Goal: Task Accomplishment & Management: Manage account settings

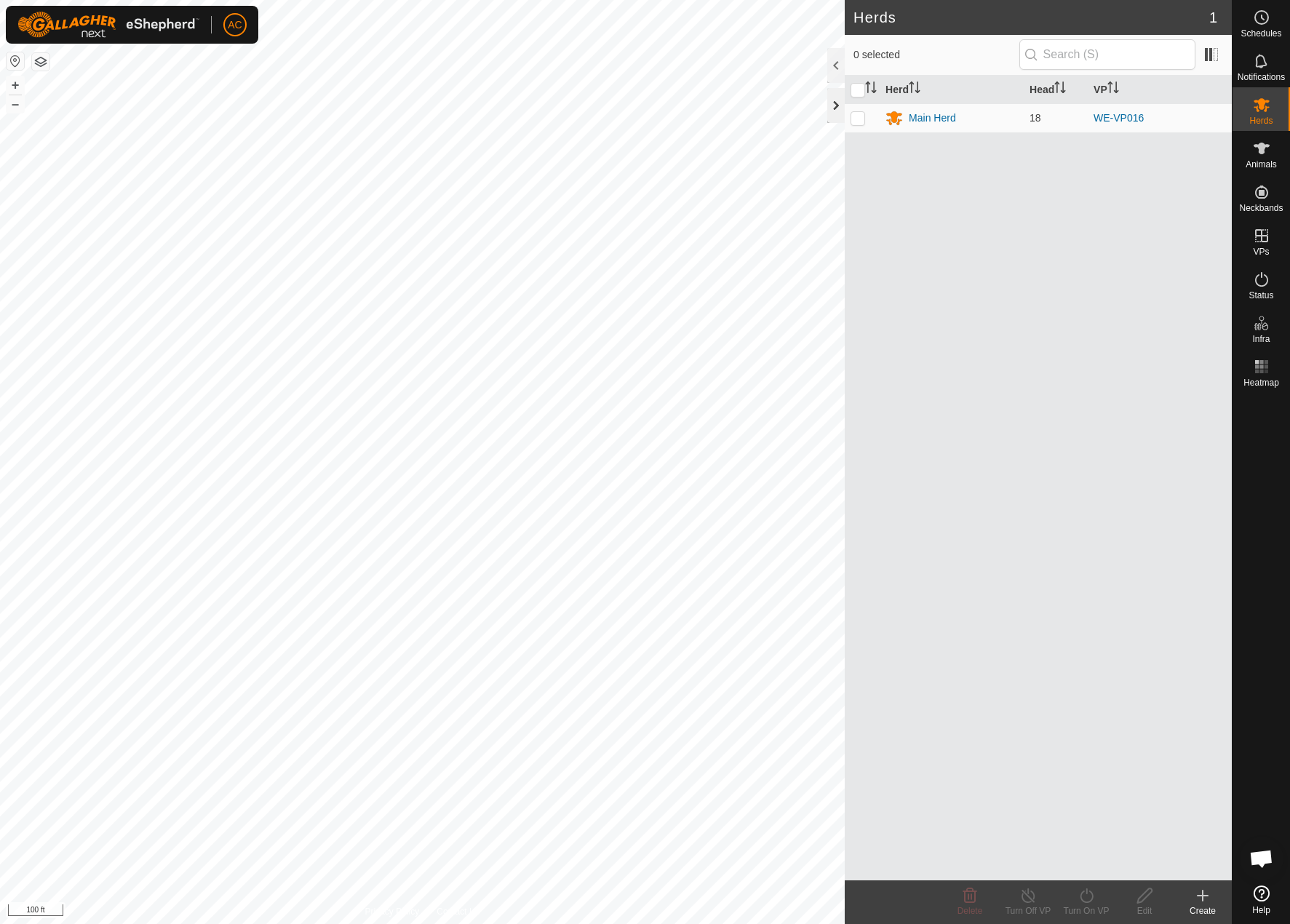
click at [832, 105] on div at bounding box center [836, 105] width 18 height 35
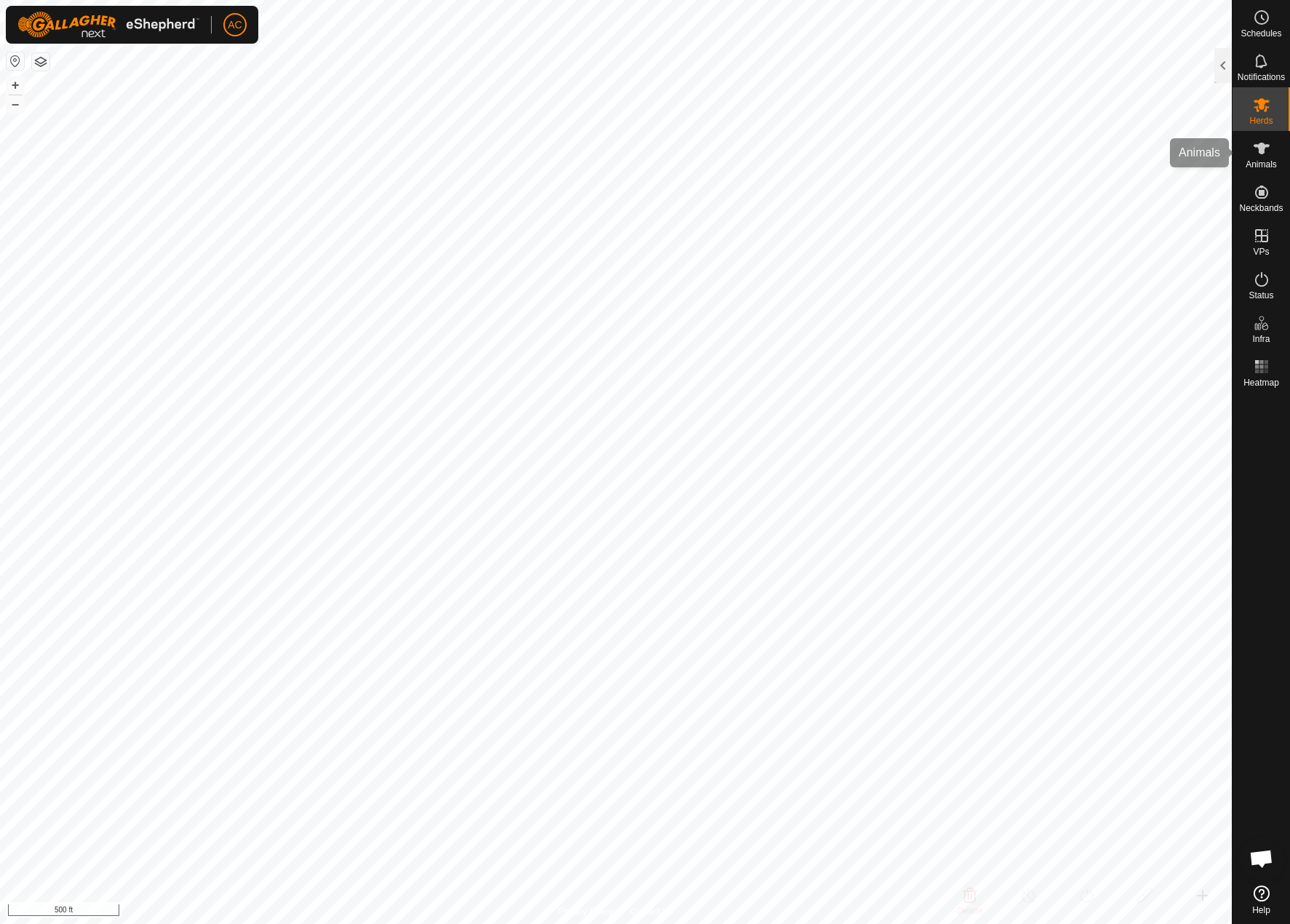
click at [1261, 139] on icon at bounding box center [1262, 148] width 18 height 18
click at [1222, 67] on div at bounding box center [1224, 65] width 18 height 35
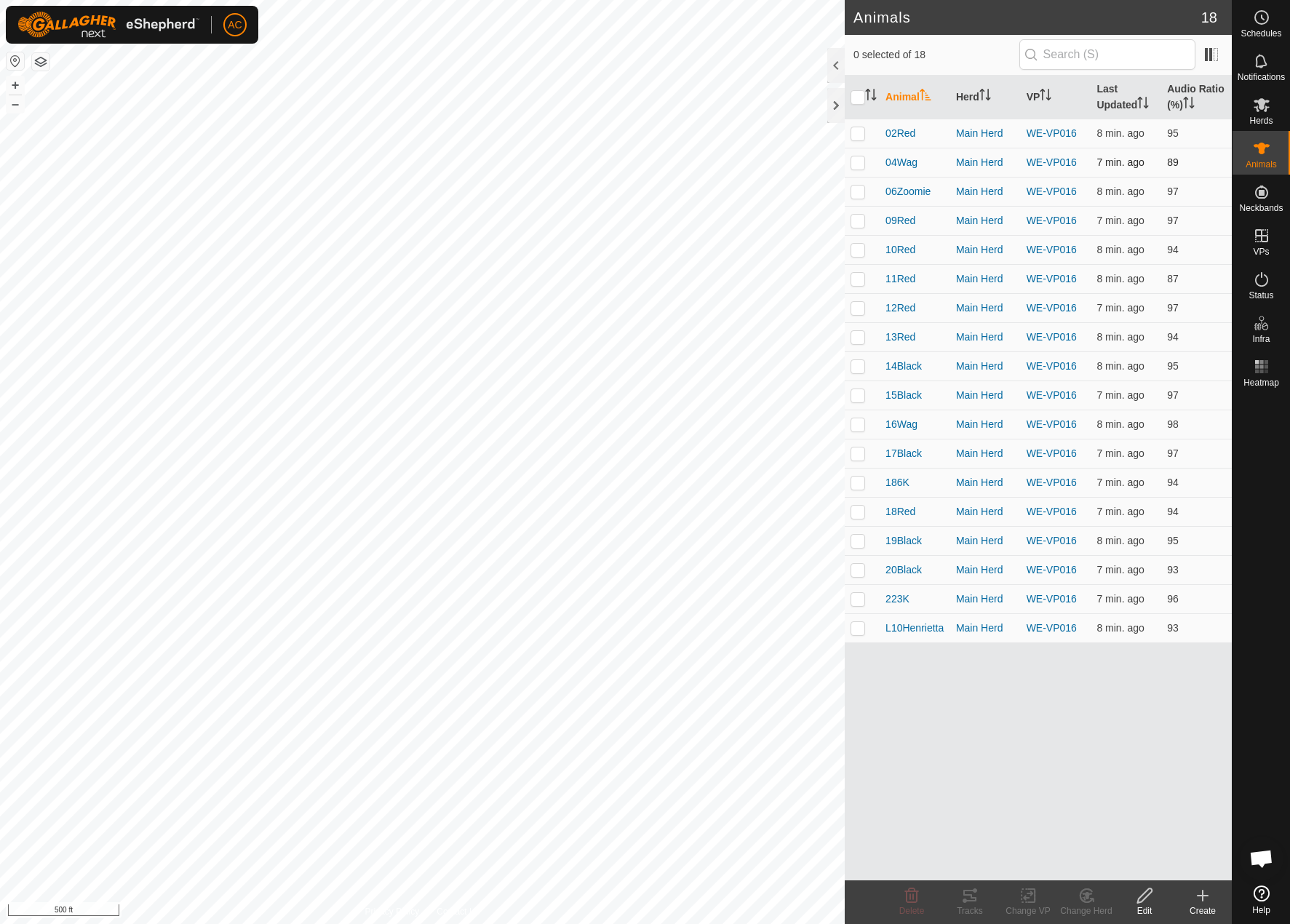
drag, startPoint x: 855, startPoint y: 129, endPoint x: 855, endPoint y: 155, distance: 26.0
click at [855, 132] on p-checkbox at bounding box center [858, 133] width 15 height 11
checkbox input "true"
drag, startPoint x: 860, startPoint y: 161, endPoint x: 858, endPoint y: 178, distance: 17.1
click at [860, 163] on p-checkbox at bounding box center [858, 162] width 15 height 11
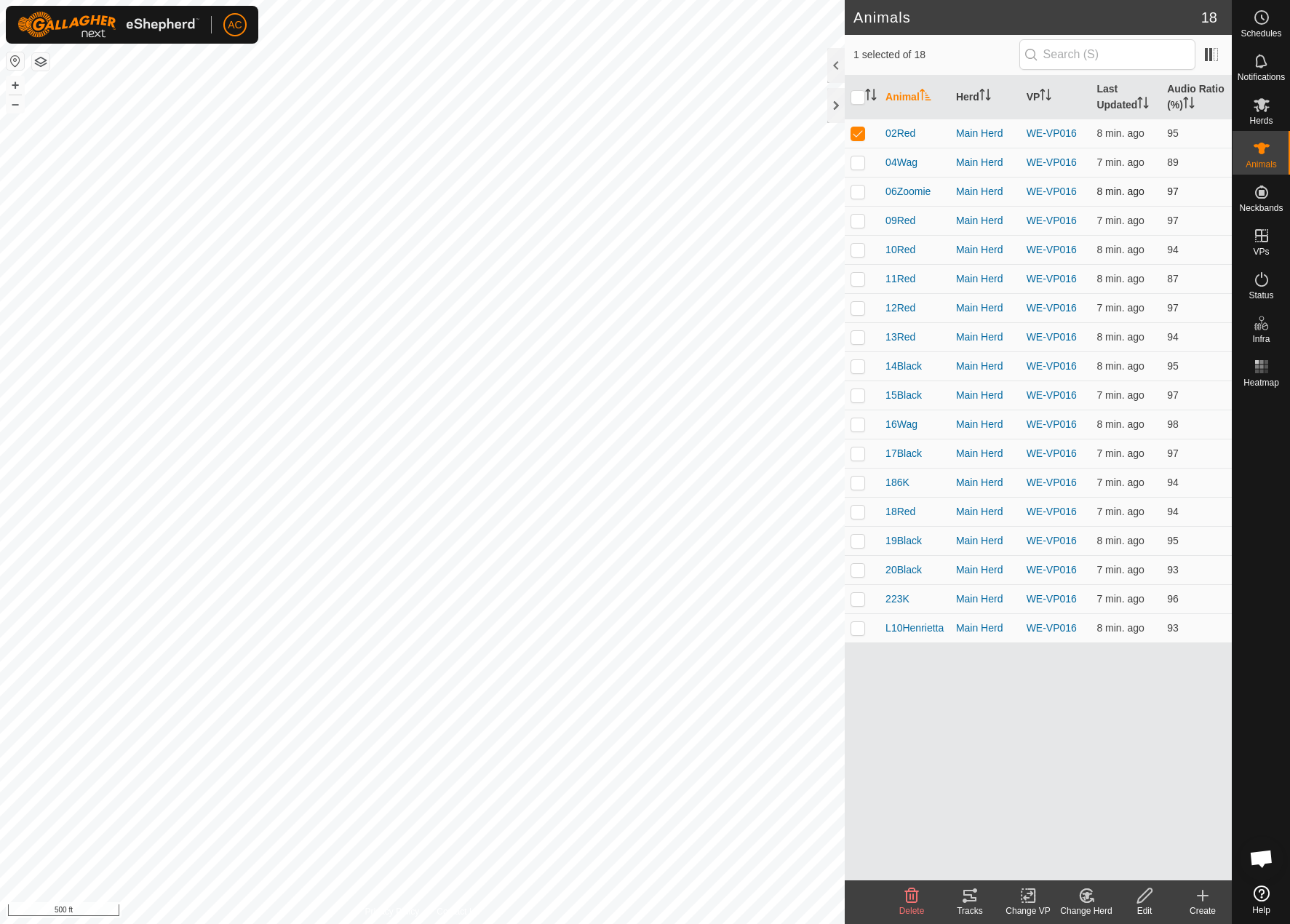
checkbox input "true"
click at [857, 234] on td at bounding box center [862, 220] width 35 height 29
checkbox input "true"
click at [858, 263] on td at bounding box center [862, 249] width 35 height 29
checkbox input "true"
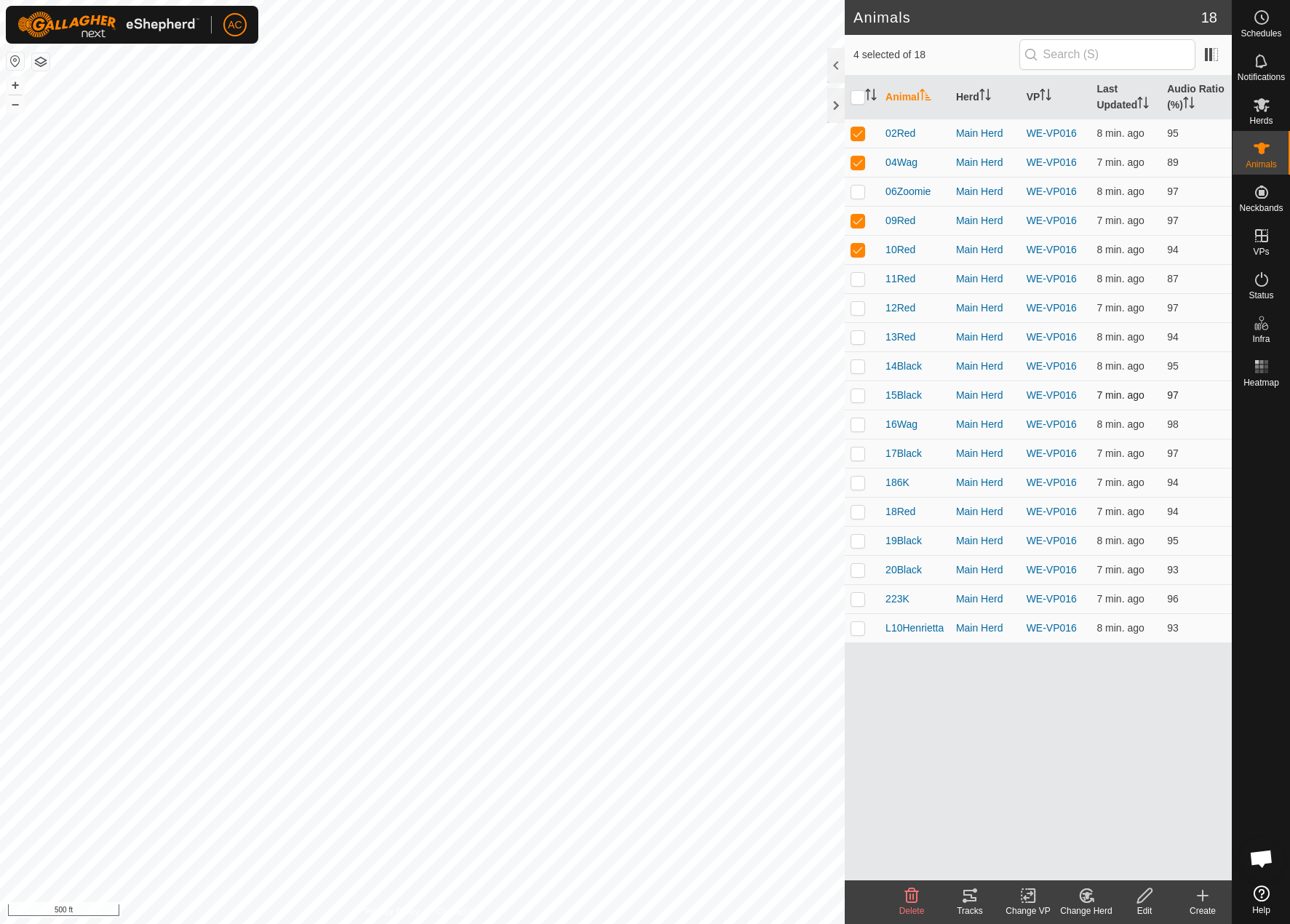
click at [858, 389] on p-checkbox at bounding box center [858, 395] width 15 height 11
checkbox input "true"
click at [853, 427] on p-checkbox at bounding box center [858, 424] width 15 height 11
checkbox input "true"
click at [861, 486] on p-checkbox at bounding box center [858, 482] width 15 height 11
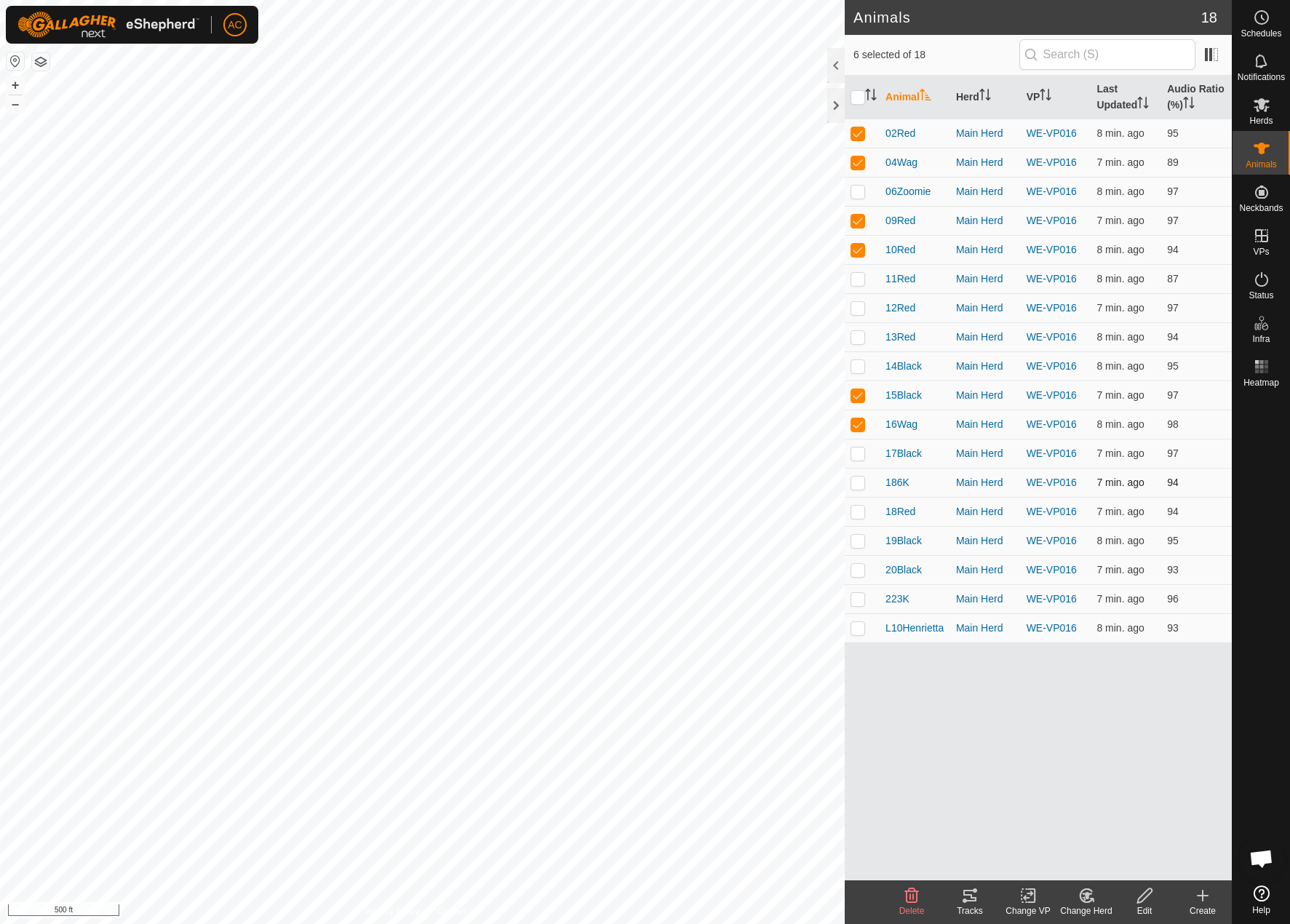
checkbox input "true"
click at [971, 893] on icon at bounding box center [970, 896] width 18 height 18
